Goal: Transaction & Acquisition: Purchase product/service

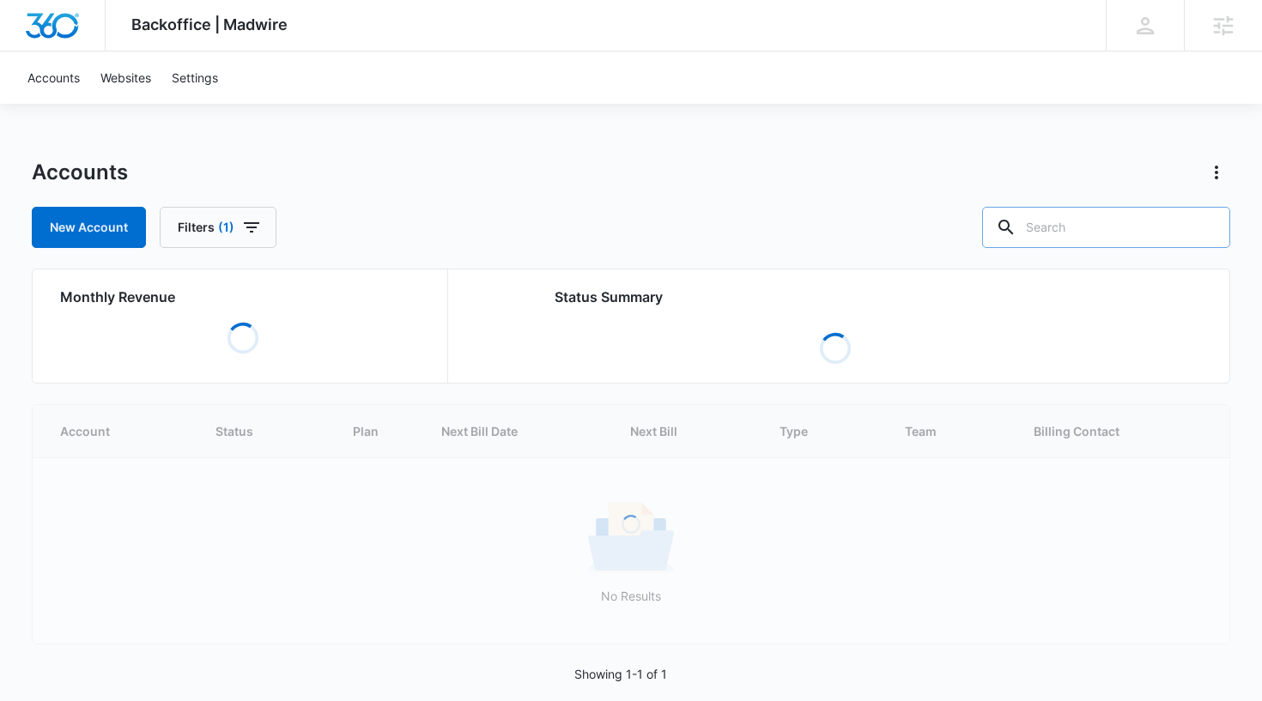
click at [1086, 228] on input "text" at bounding box center [1106, 227] width 248 height 41
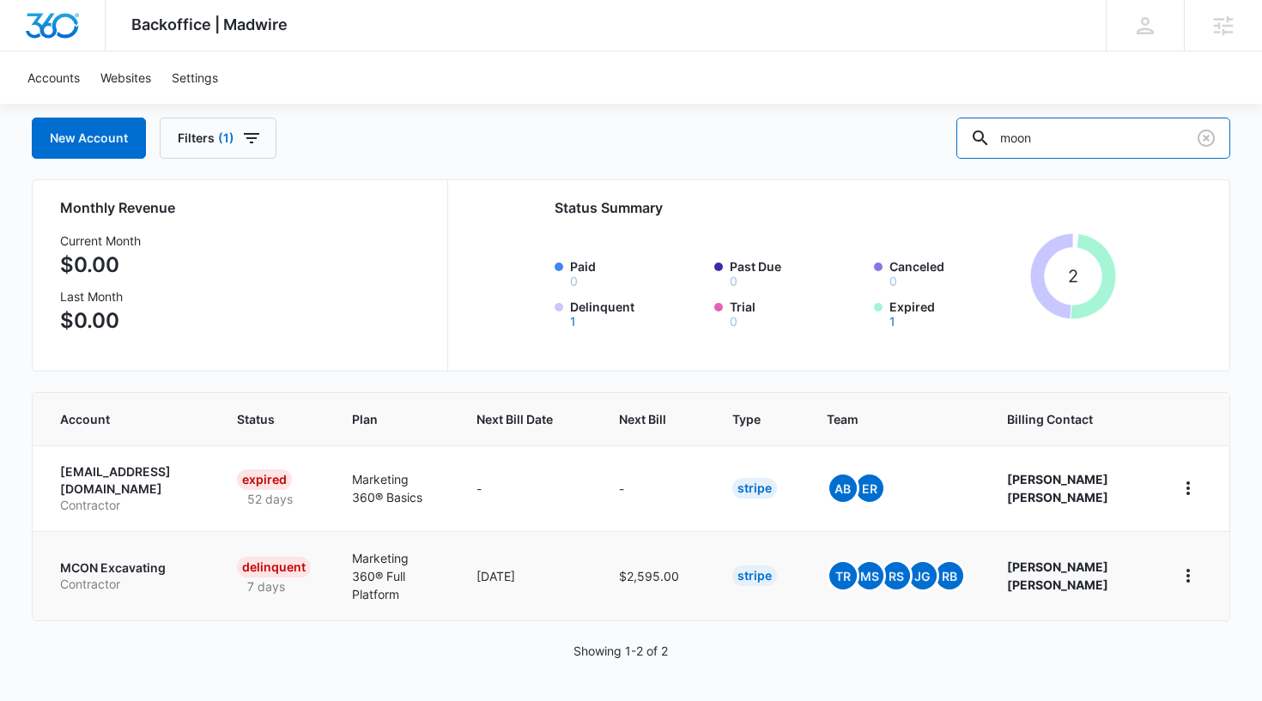
scroll to position [93, 0]
type input "moon"
click at [146, 567] on p "MCON Excavating" at bounding box center [128, 568] width 136 height 17
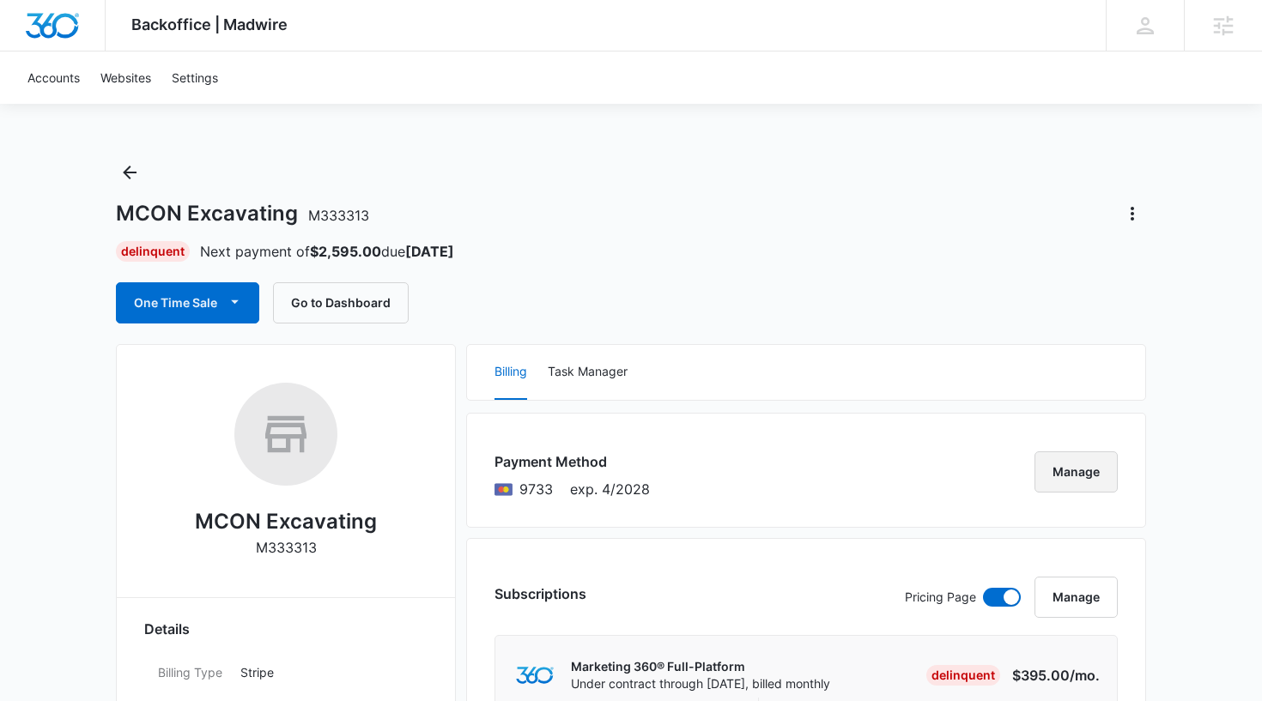
click at [1064, 469] on button "Manage" at bounding box center [1076, 472] width 83 height 41
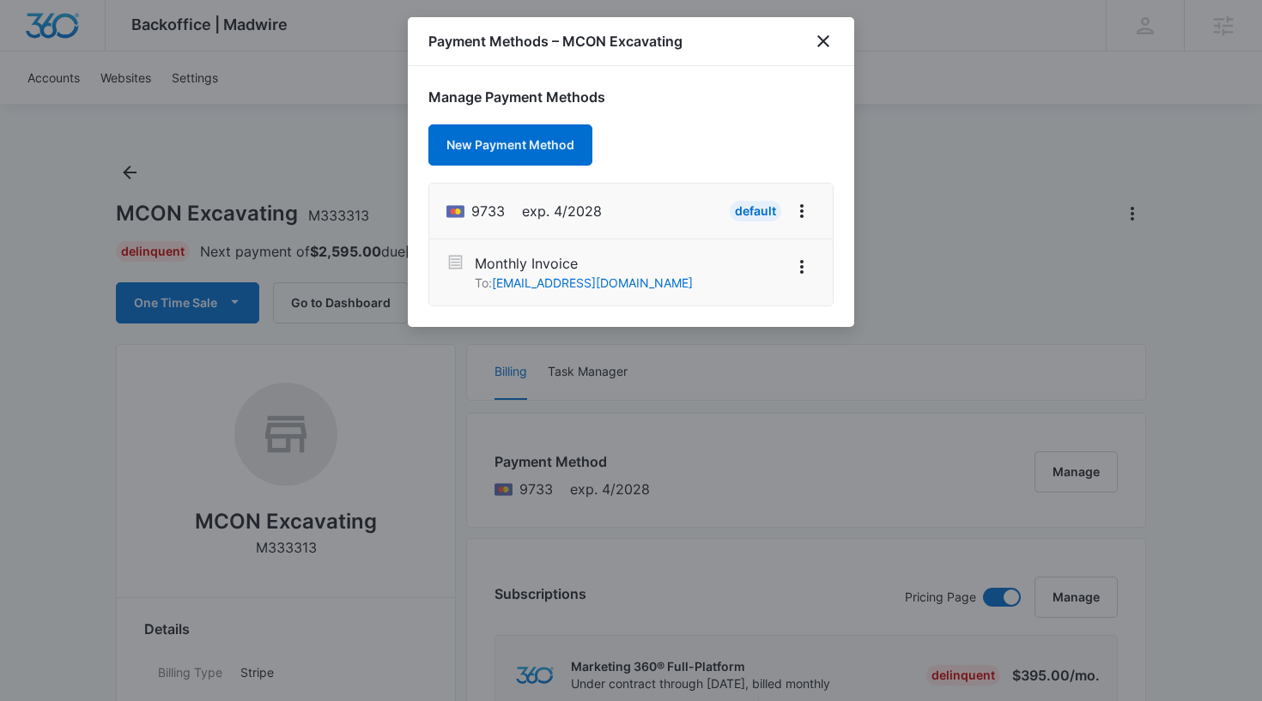
click at [828, 27] on div "Payment Methods – MCON Excavating" at bounding box center [631, 41] width 446 height 49
click at [824, 46] on icon "close" at bounding box center [823, 41] width 21 height 21
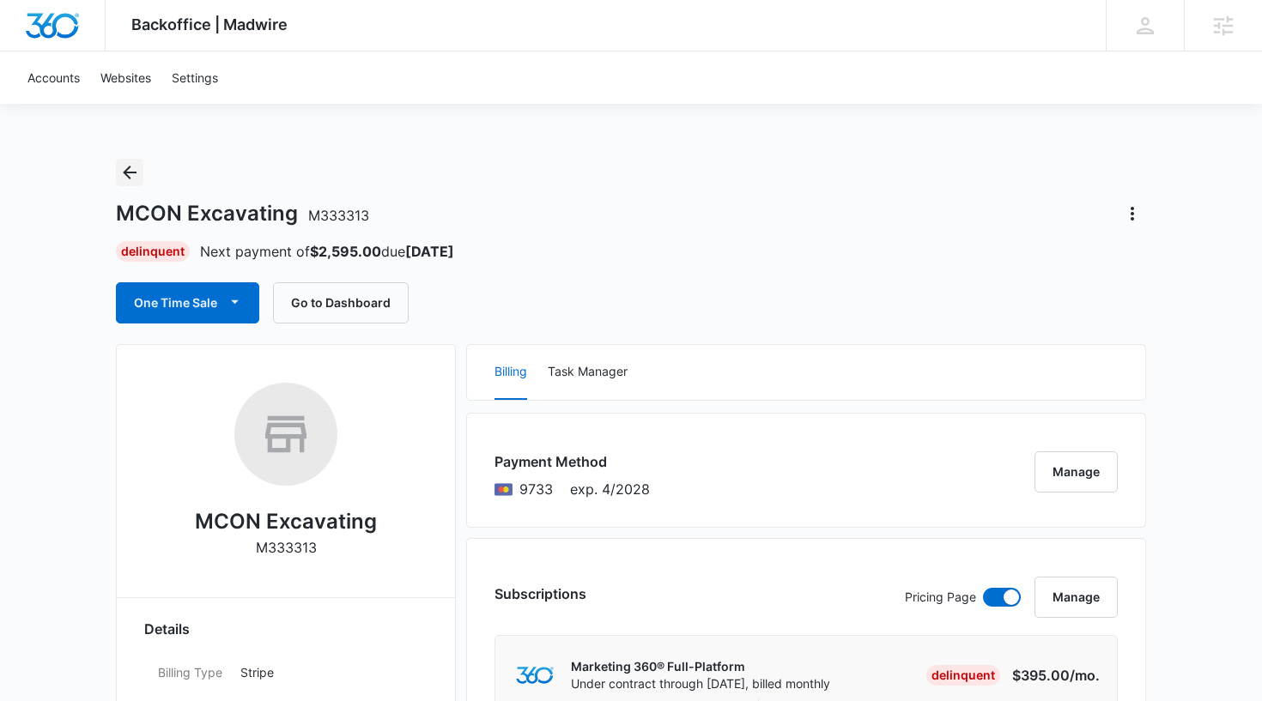
click at [136, 180] on icon "Back" at bounding box center [129, 172] width 21 height 21
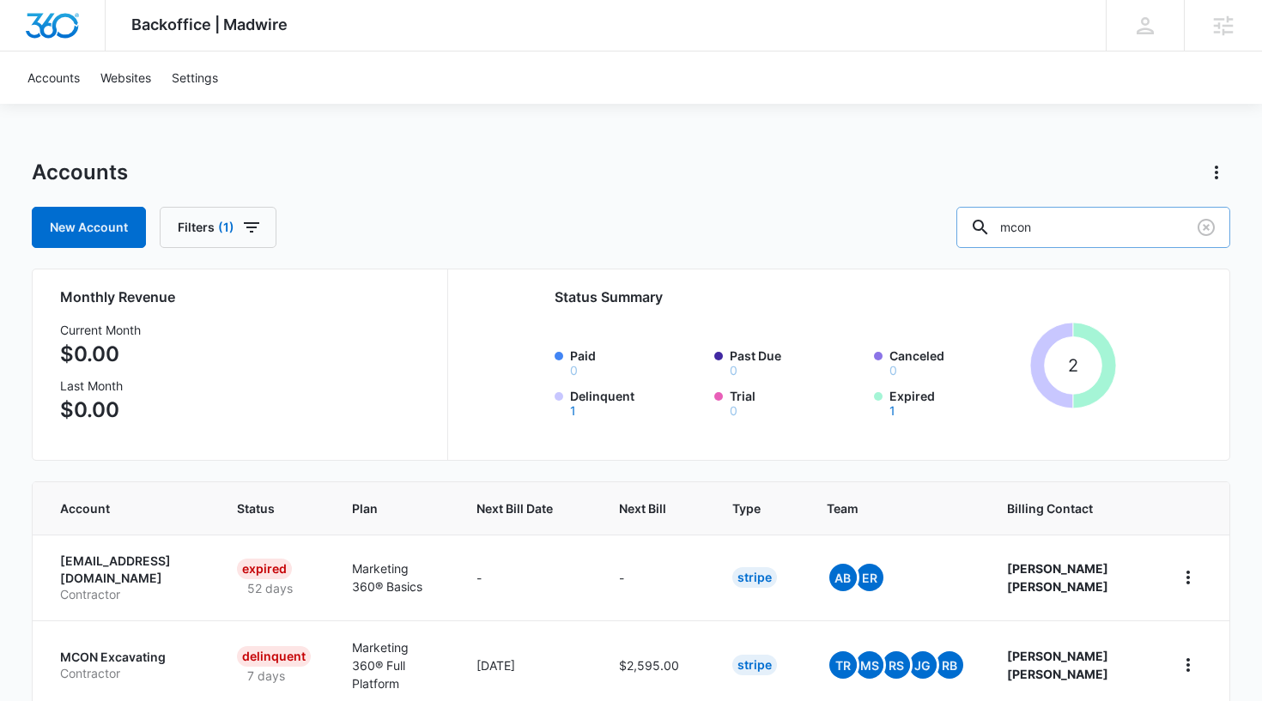
click at [1014, 219] on input "mcon" at bounding box center [1093, 227] width 274 height 41
paste input "M329586"
type input "M329586"
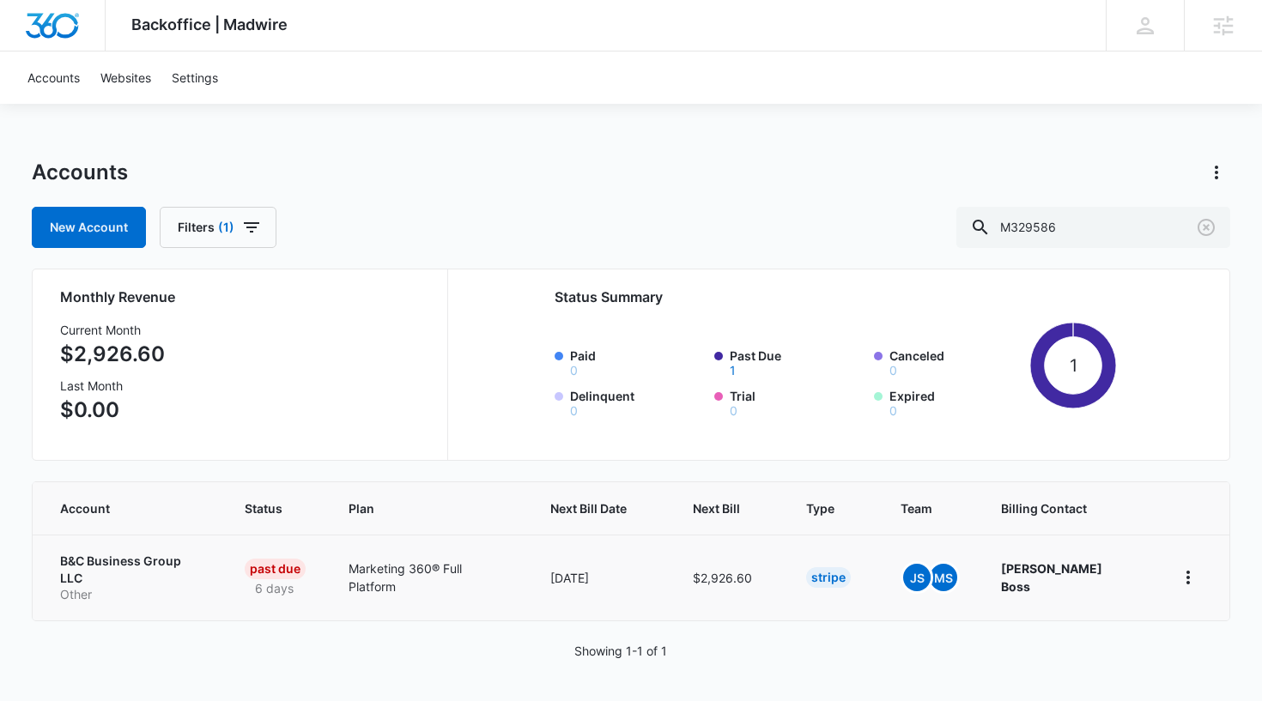
click at [136, 564] on p "B&C Business Group LLC" at bounding box center [131, 569] width 143 height 33
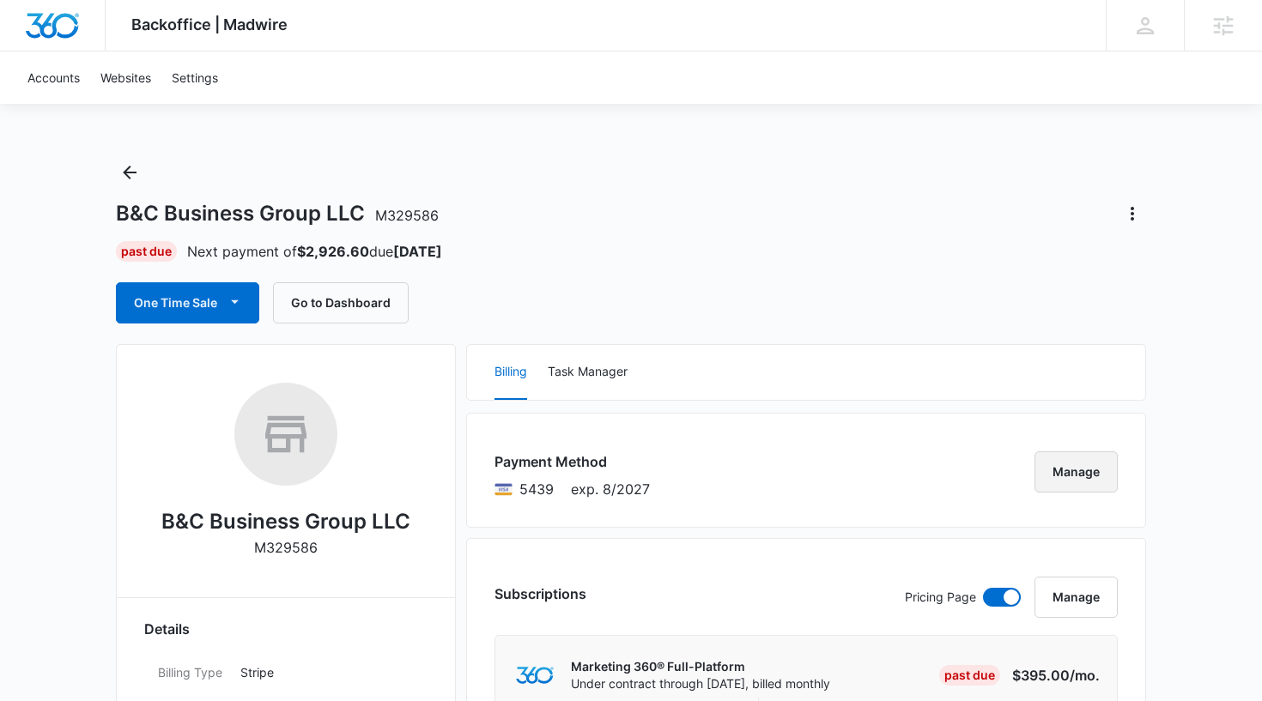
click at [1077, 470] on button "Manage" at bounding box center [1076, 472] width 83 height 41
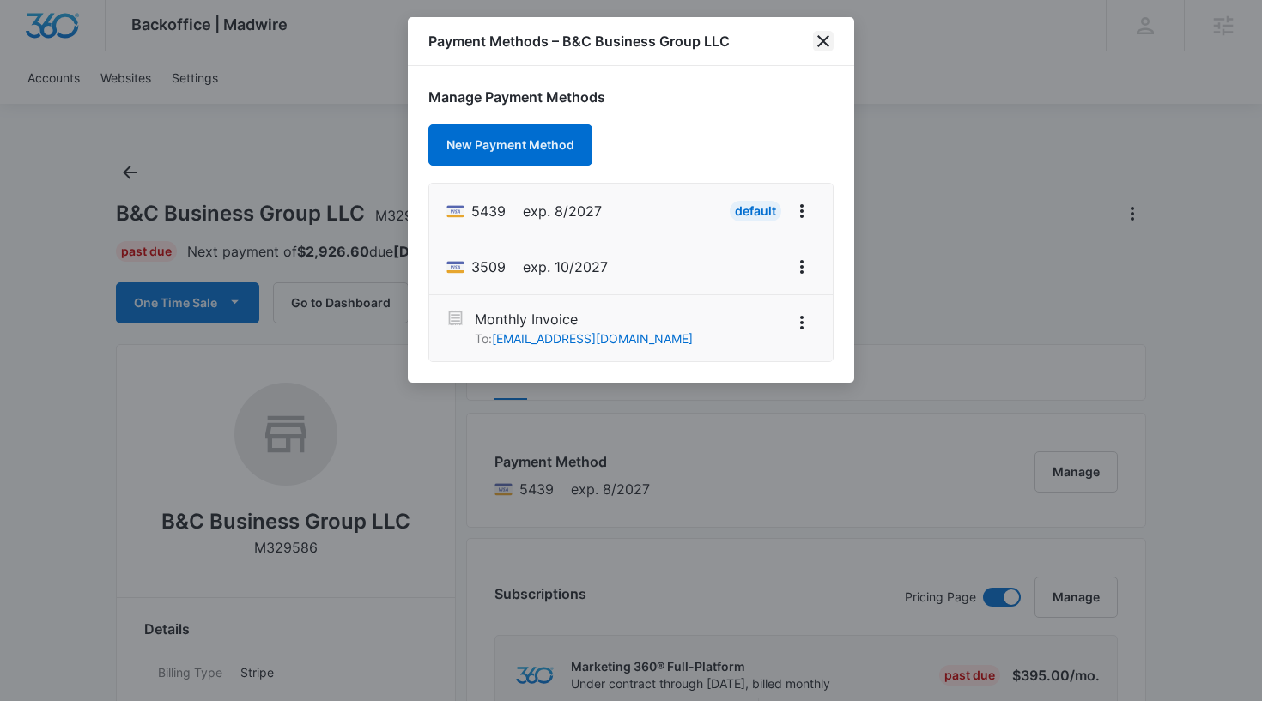
click at [822, 39] on icon "close" at bounding box center [823, 41] width 12 height 12
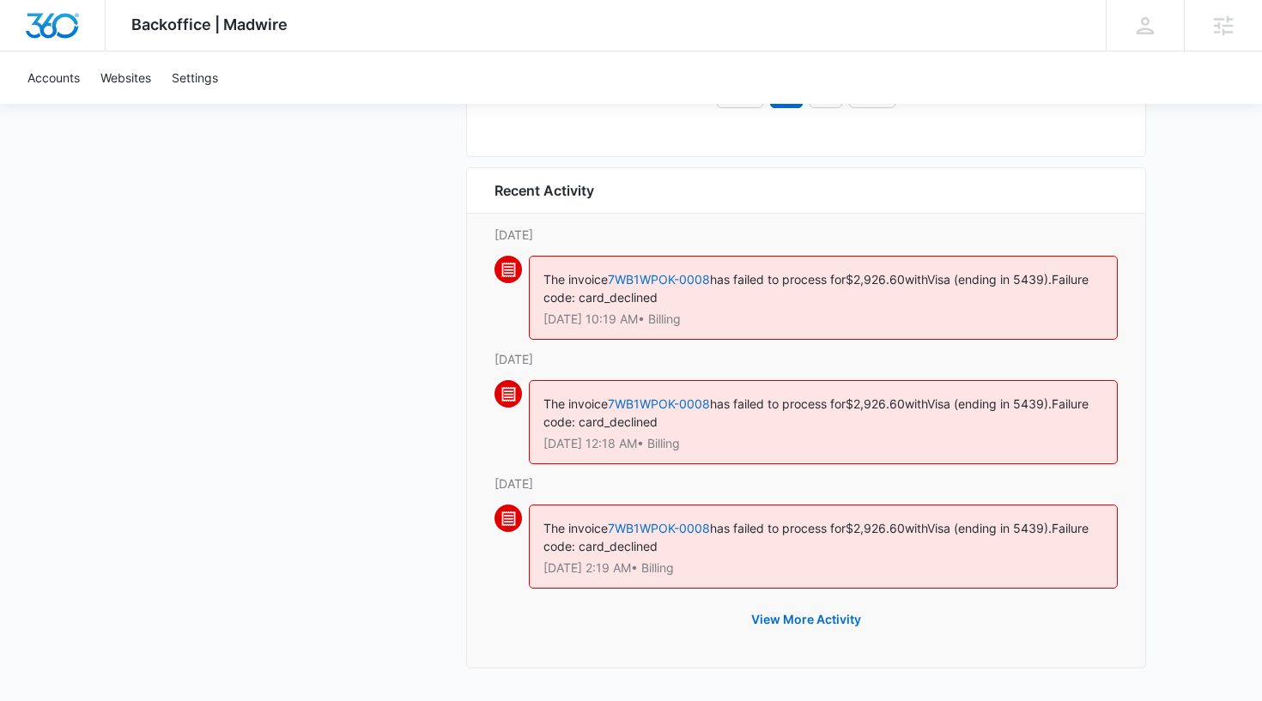
scroll to position [1987, 0]
click at [826, 617] on button "View More Activity" at bounding box center [806, 619] width 144 height 41
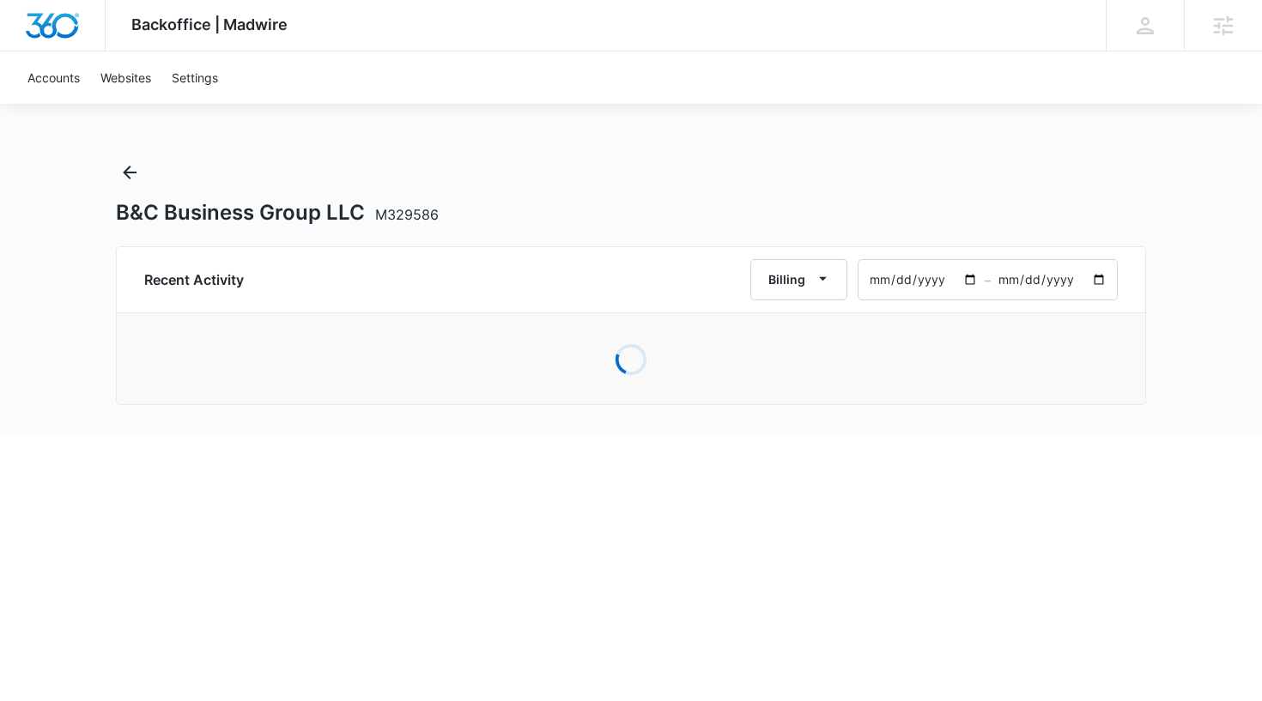
click at [970, 284] on input "[DATE]" at bounding box center [922, 279] width 126 height 39
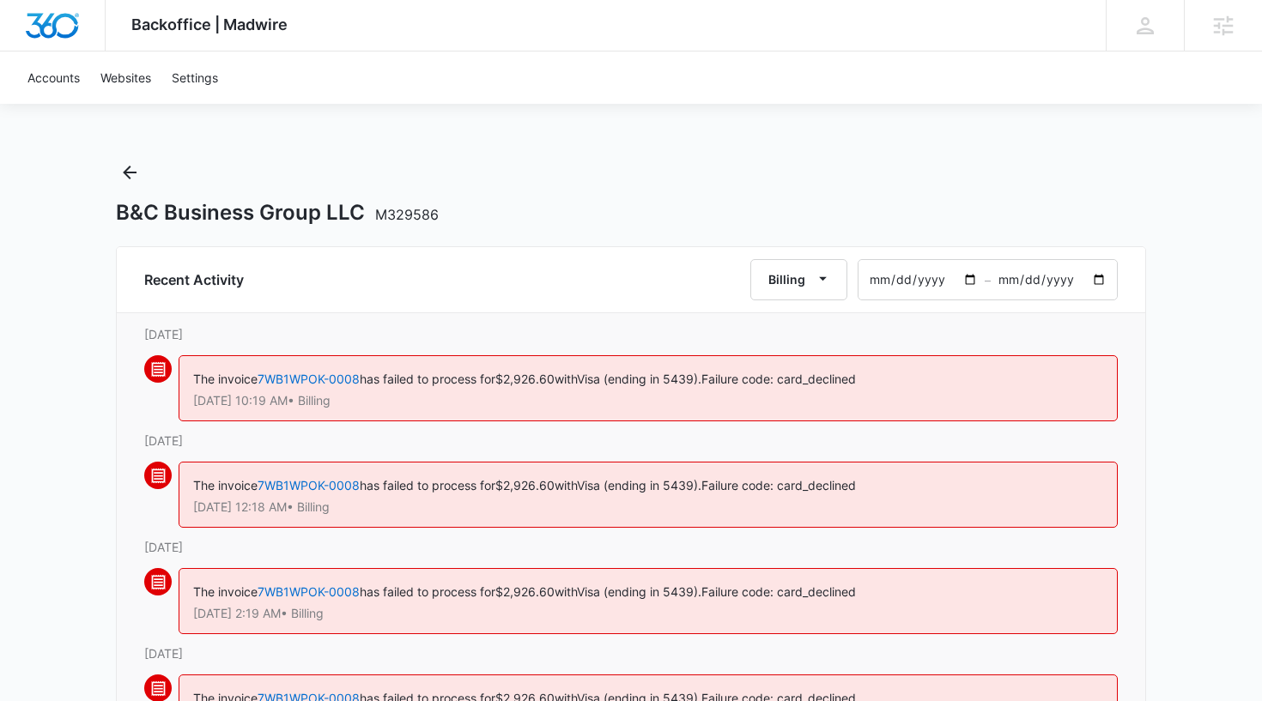
type input "[DATE]"
click at [128, 173] on icon "Back" at bounding box center [130, 173] width 14 height 14
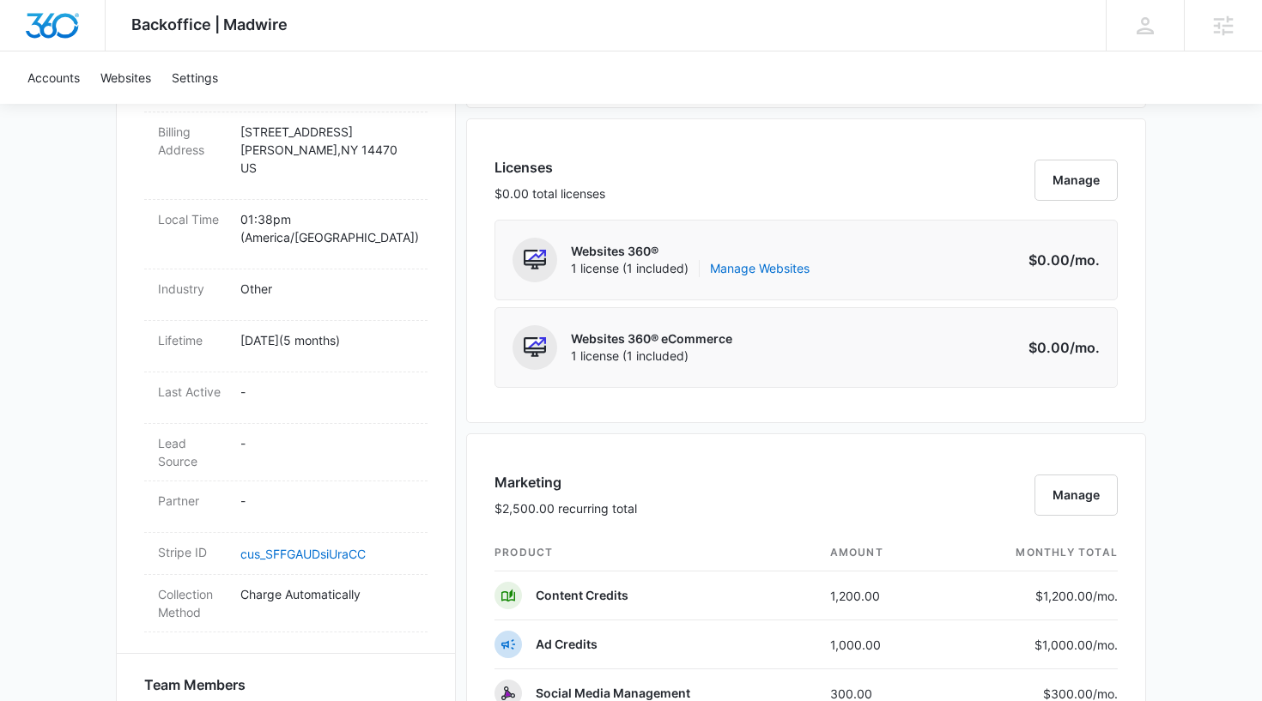
scroll to position [1428, 0]
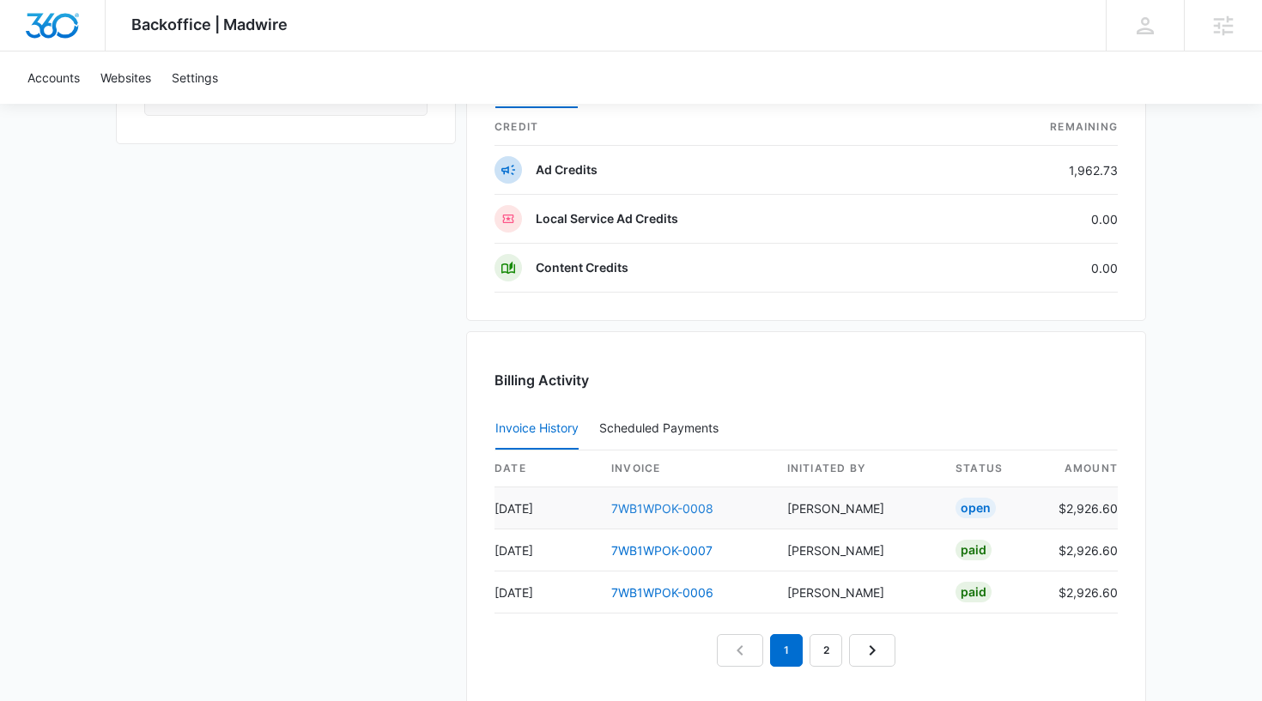
click at [698, 510] on link "7WB1WPOK-0008" at bounding box center [662, 508] width 102 height 15
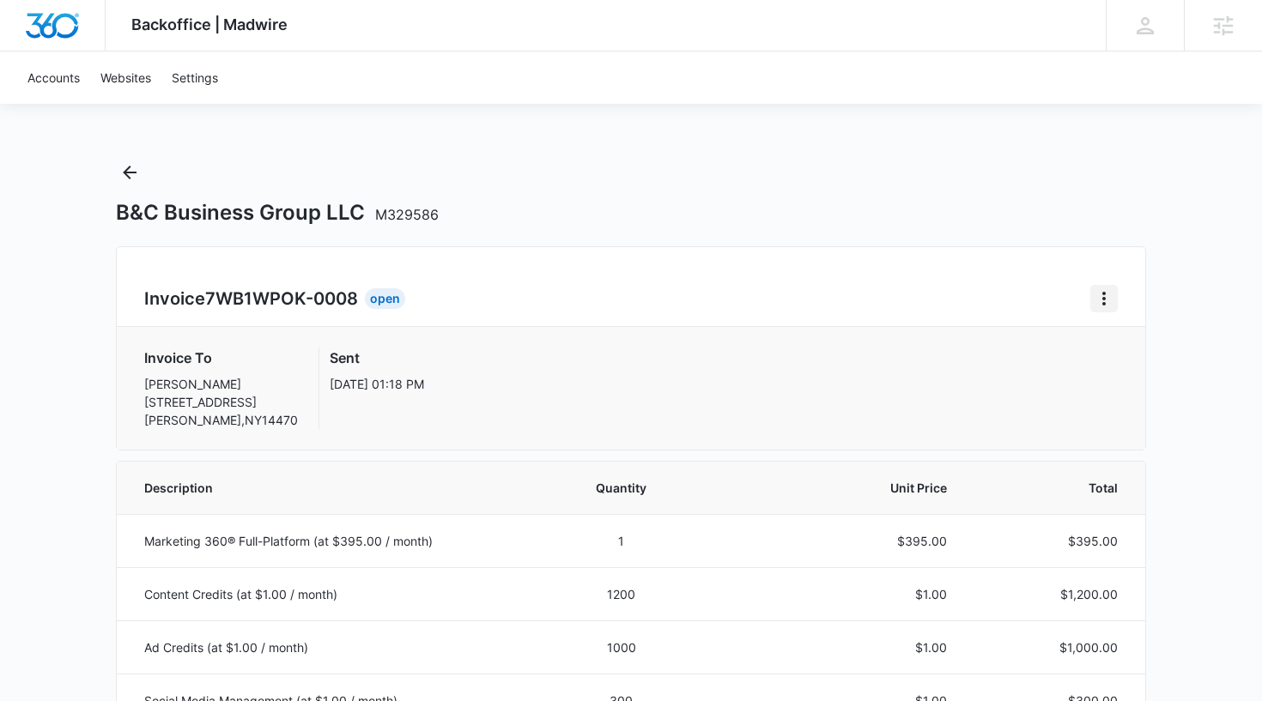
click at [1097, 299] on icon "Home" at bounding box center [1104, 298] width 21 height 21
click at [1135, 370] on div "Retry Payment" at bounding box center [1162, 373] width 100 height 12
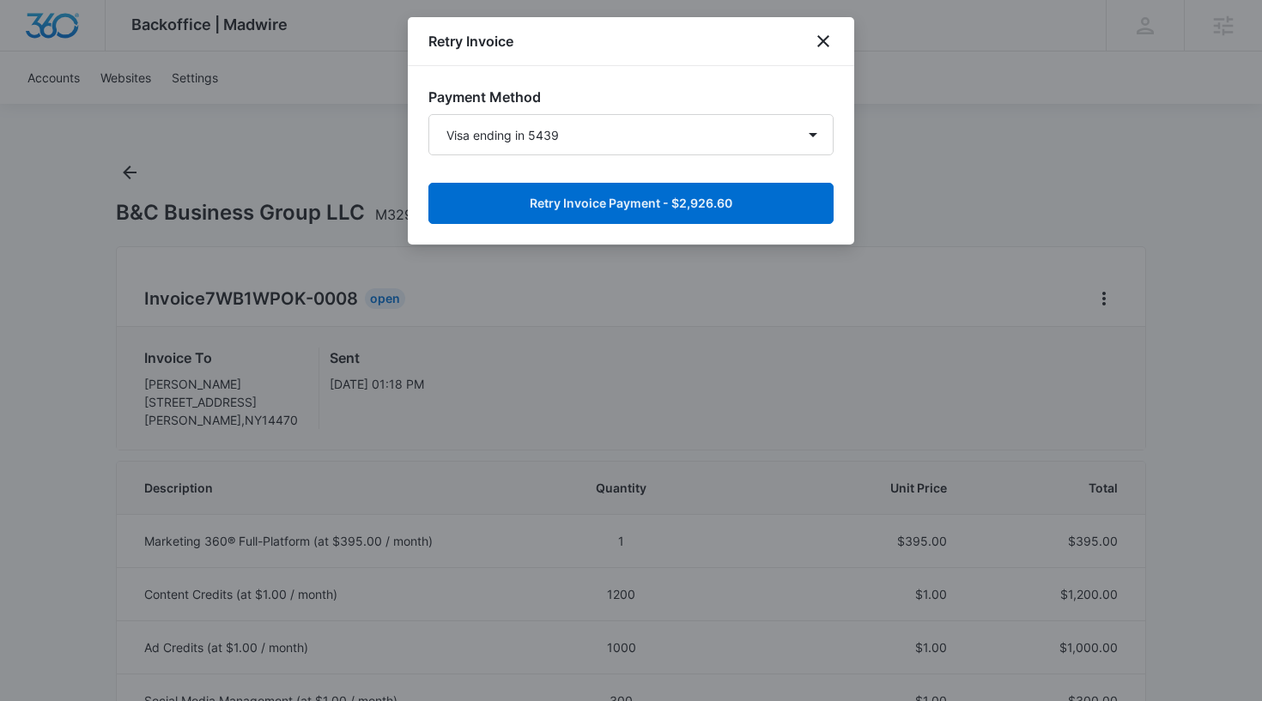
click at [648, 156] on form "Visa ending in 5439 Visa ending in 3509 New Payment Method Retry Invoice Paymen…" at bounding box center [630, 169] width 405 height 110
select select "pm_1RMZslA4n8RTgNjUwdZoKgAA"
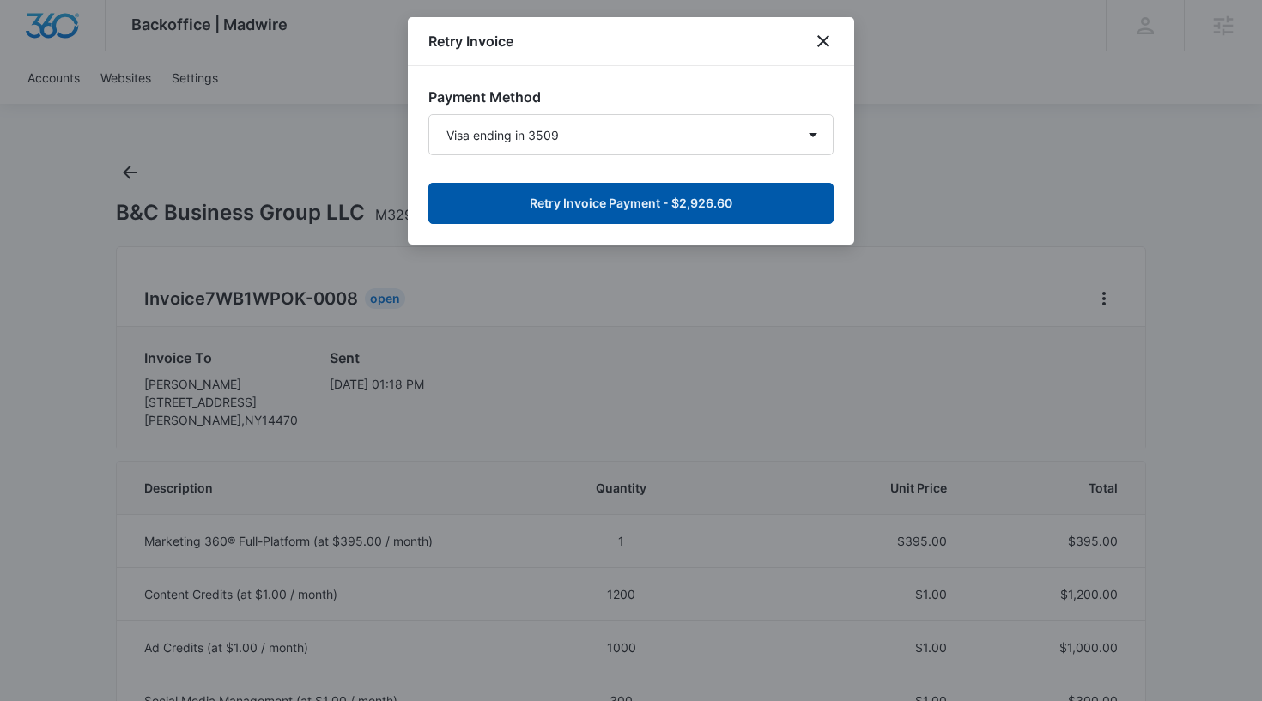
click at [618, 209] on button "Retry Invoice Payment - $2,926.60" at bounding box center [630, 203] width 405 height 41
